Goal: Navigation & Orientation: Find specific page/section

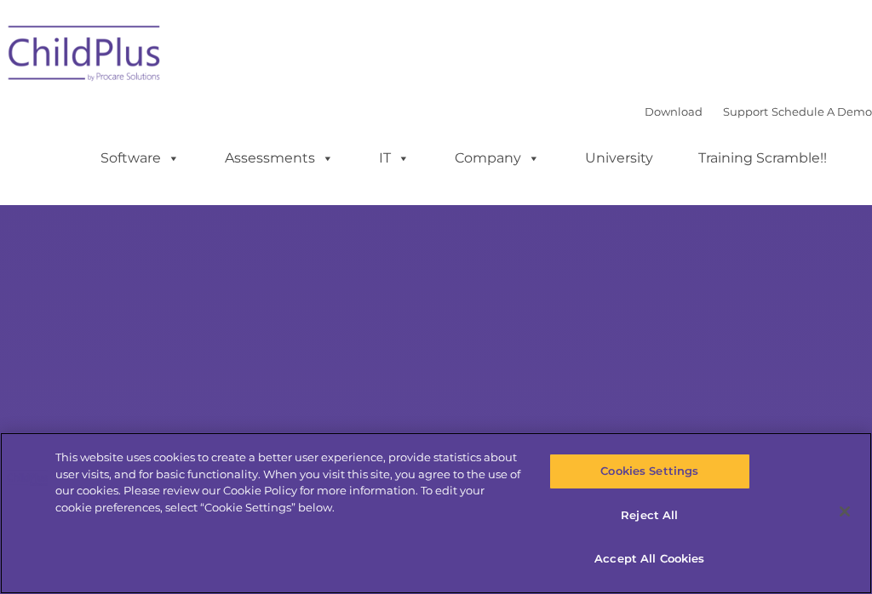
select select "MEDIUM"
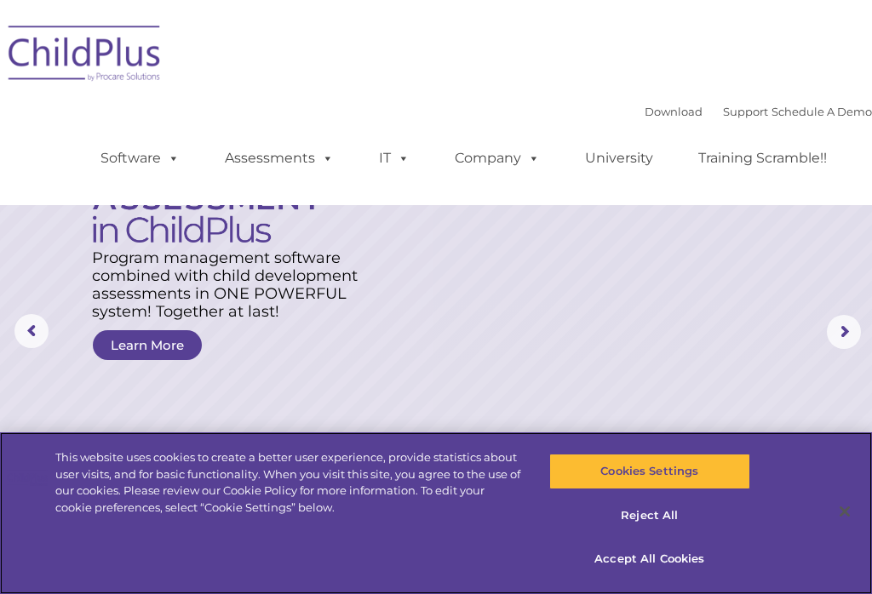
click at [658, 469] on button "Cookies Settings" at bounding box center [649, 472] width 201 height 36
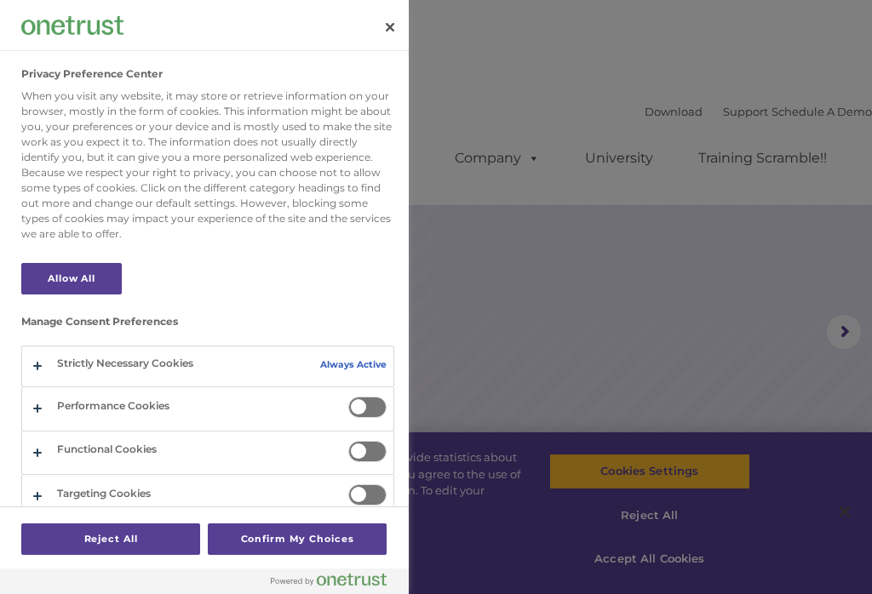
click at [390, 24] on button "Close" at bounding box center [389, 27] width 37 height 37
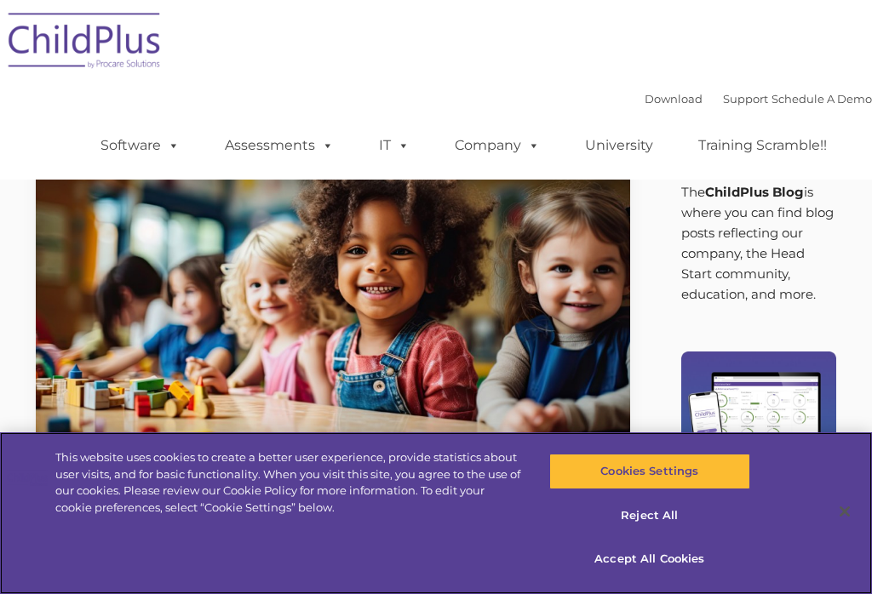
click at [647, 484] on button "Cookies Settings" at bounding box center [649, 472] width 201 height 36
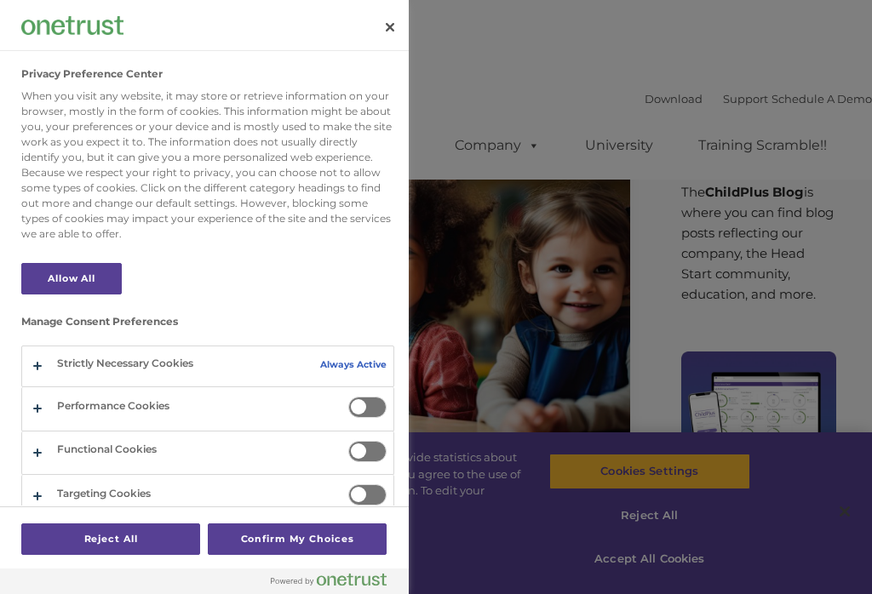
click at [403, 43] on button "Close" at bounding box center [389, 27] width 37 height 37
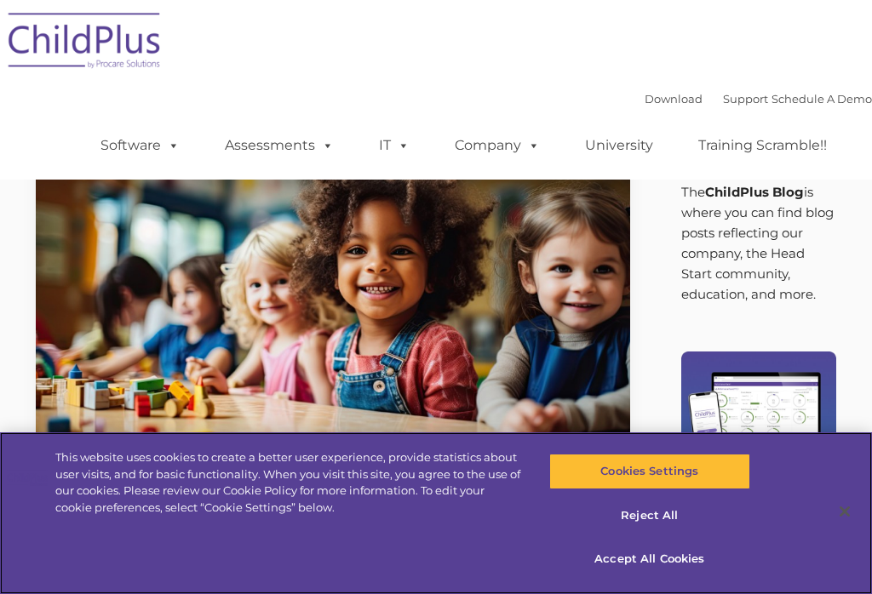
click at [609, 472] on button "Cookies Settings" at bounding box center [649, 472] width 201 height 36
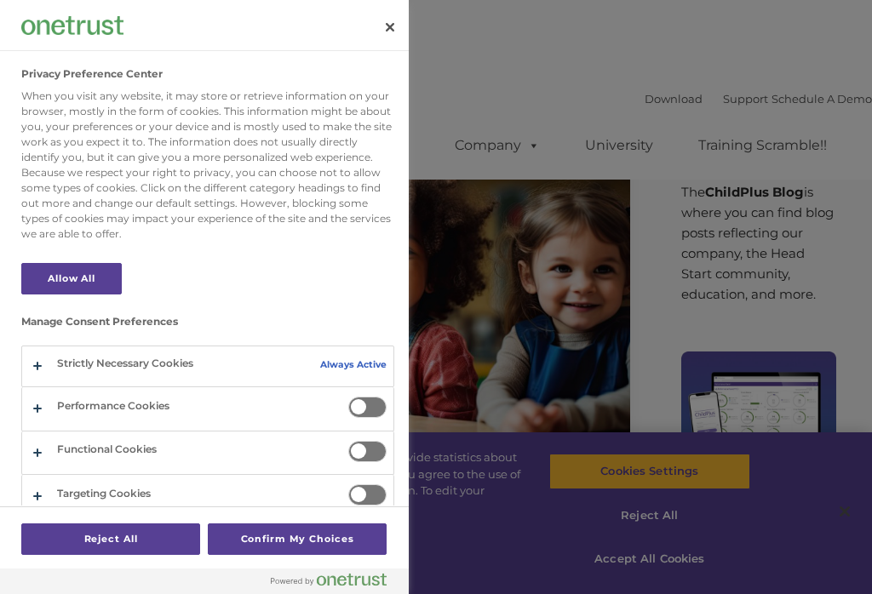
click at [652, 170] on div at bounding box center [436, 297] width 872 height 594
click at [392, 36] on button "Close" at bounding box center [389, 27] width 37 height 37
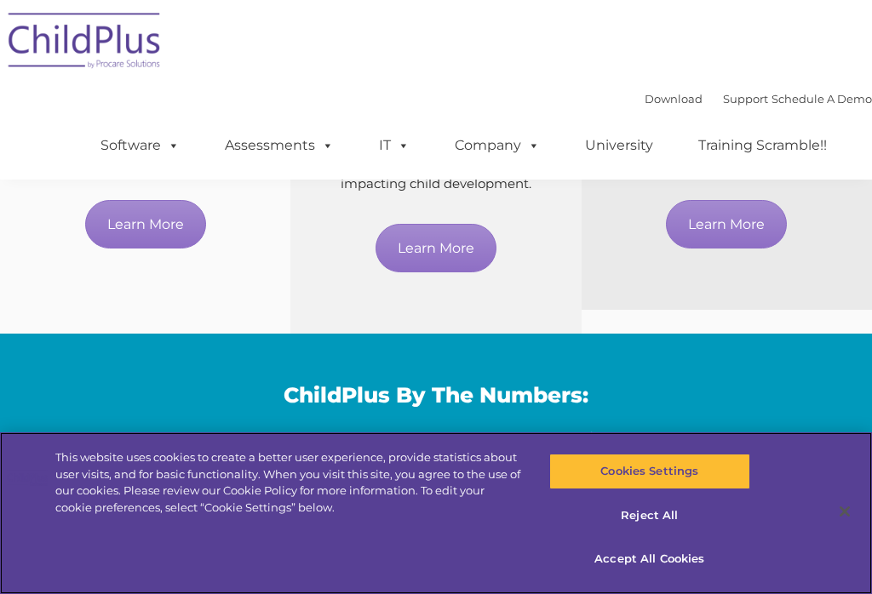
scroll to position [1165, 0]
